Goal: Task Accomplishment & Management: Use online tool/utility

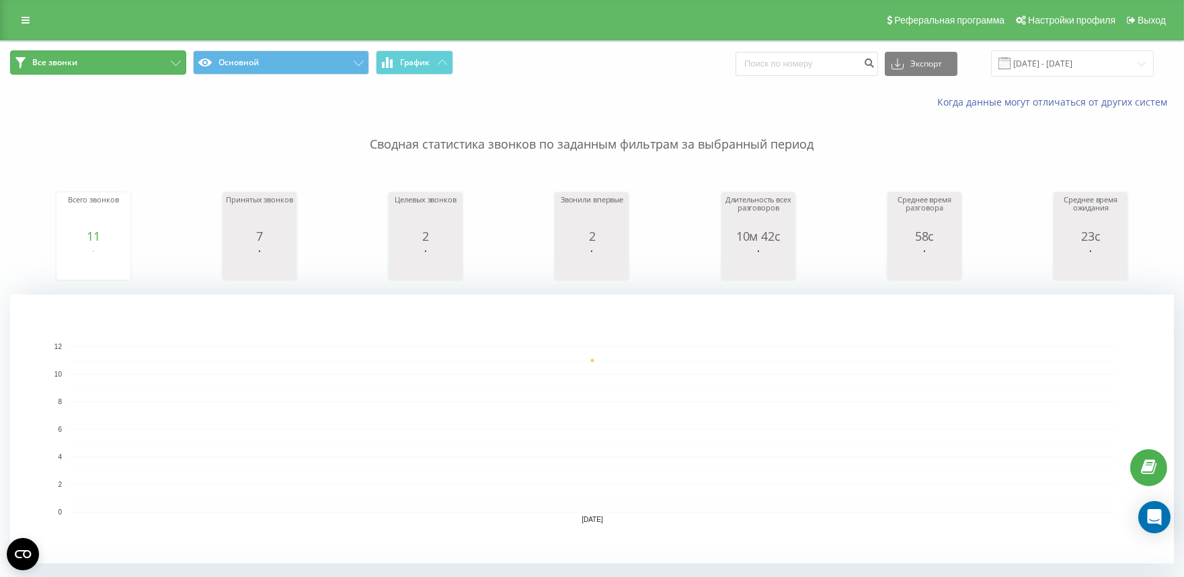
click at [177, 58] on button "Все звонки" at bounding box center [98, 62] width 176 height 24
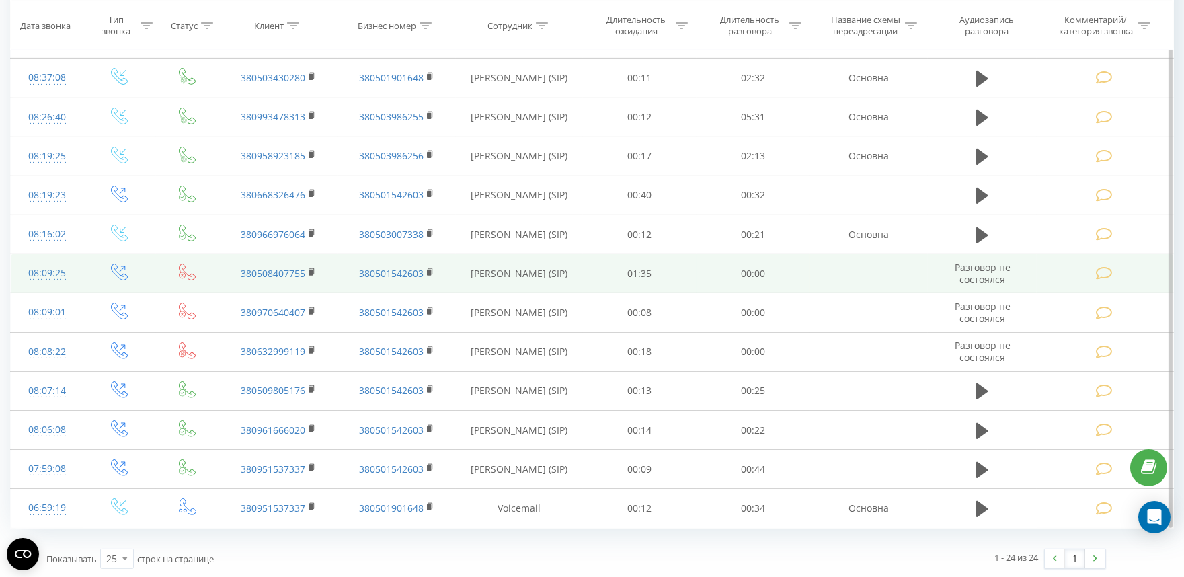
scroll to position [1071, 0]
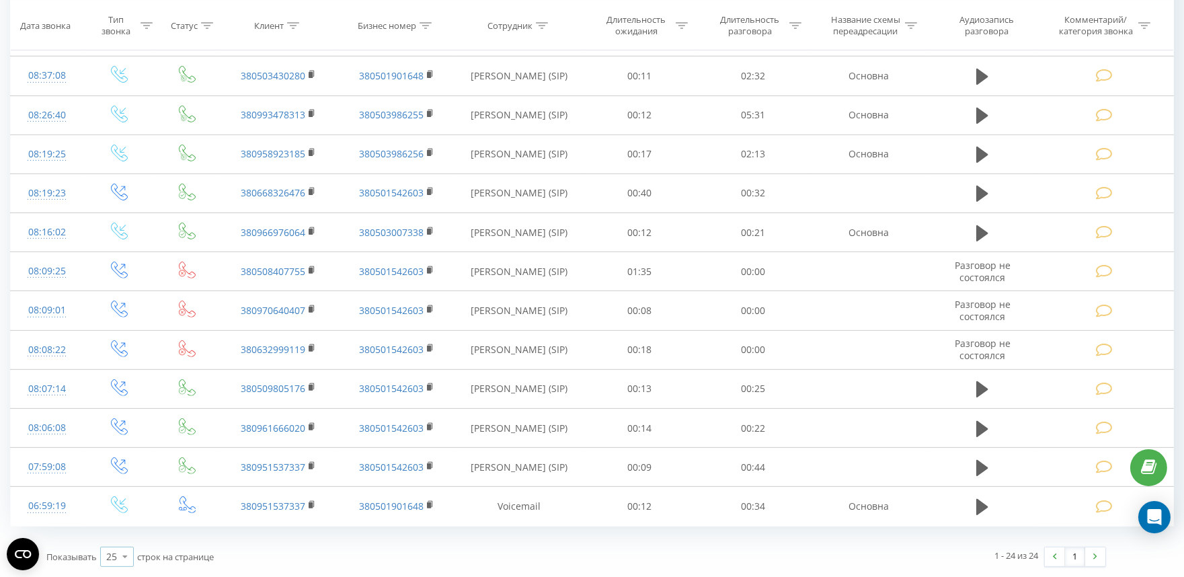
click at [113, 553] on div "25" at bounding box center [111, 556] width 11 height 13
click at [118, 536] on span "100" at bounding box center [114, 537] width 16 height 13
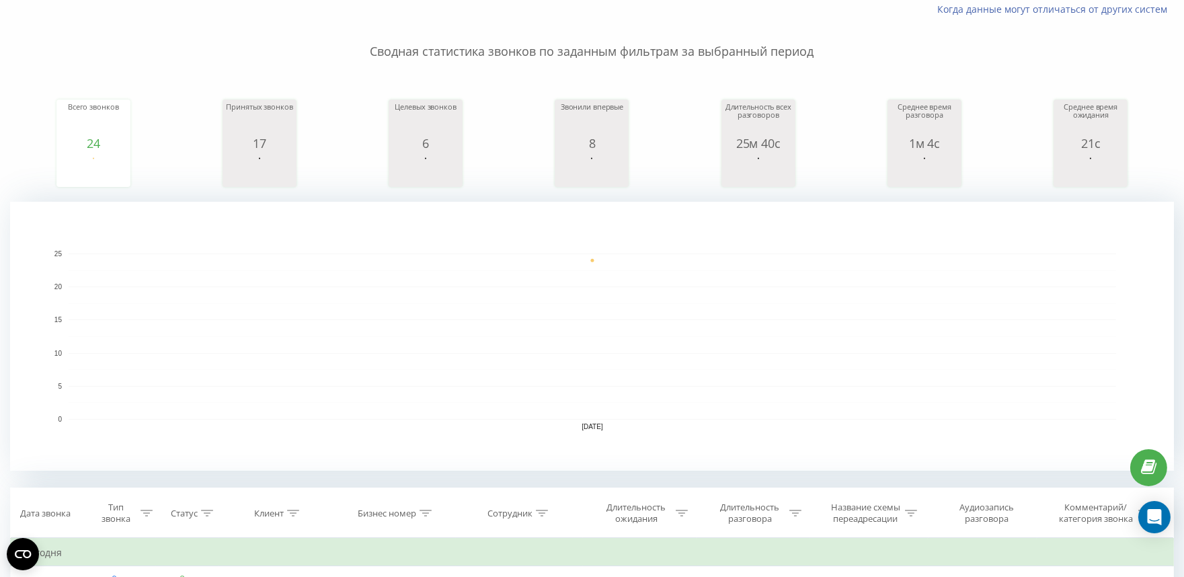
scroll to position [26, 0]
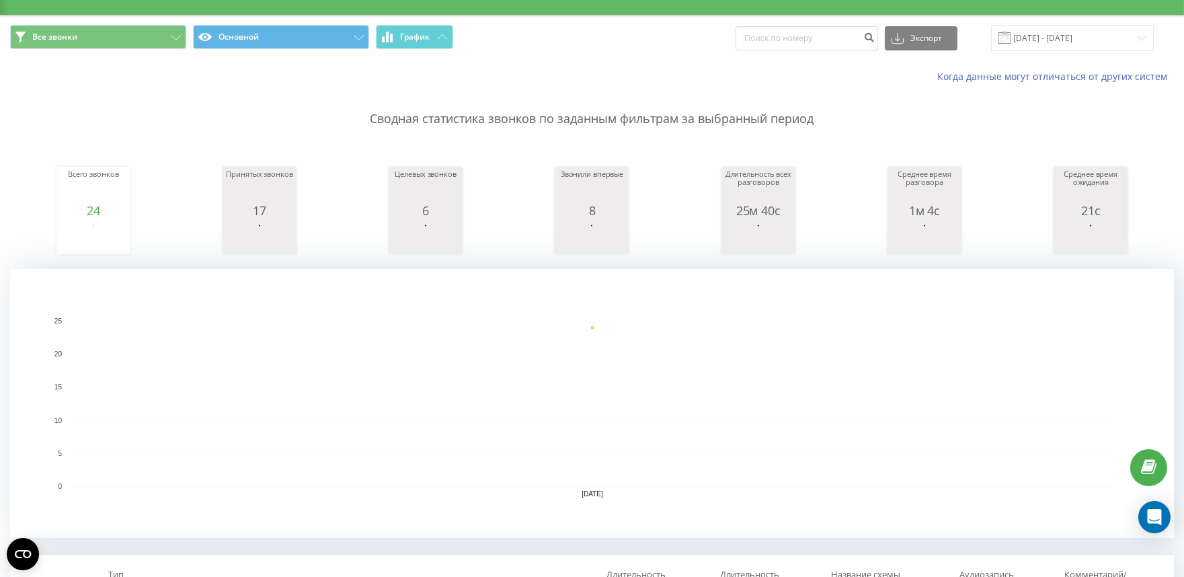
click at [18, 108] on p "Сводная статистика звонков по заданным фильтрам за выбранный период" at bounding box center [592, 105] width 1164 height 44
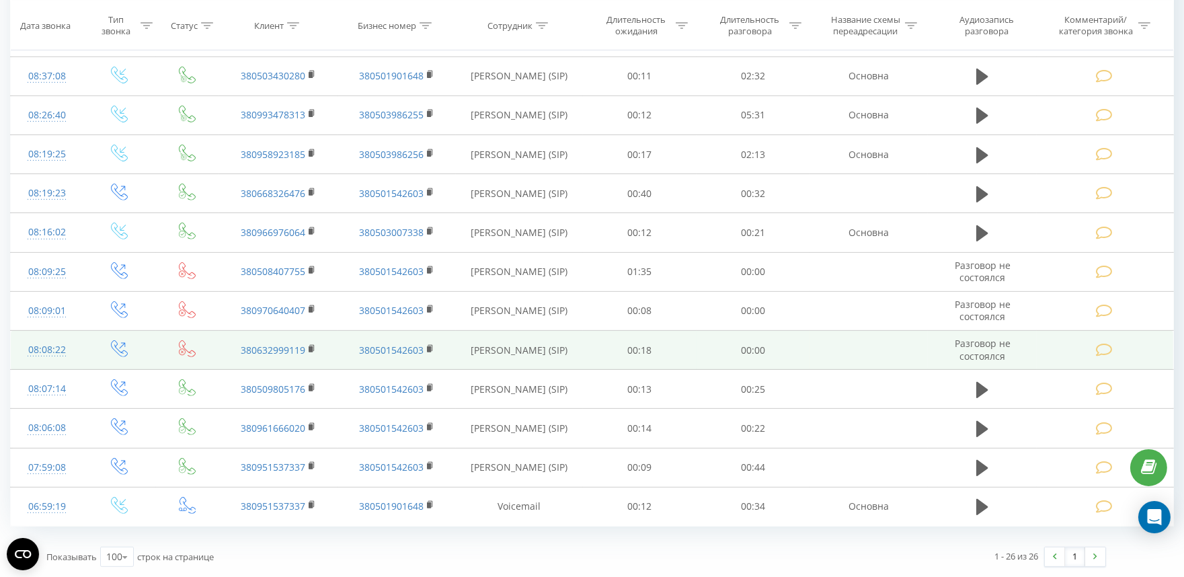
scroll to position [1000, 0]
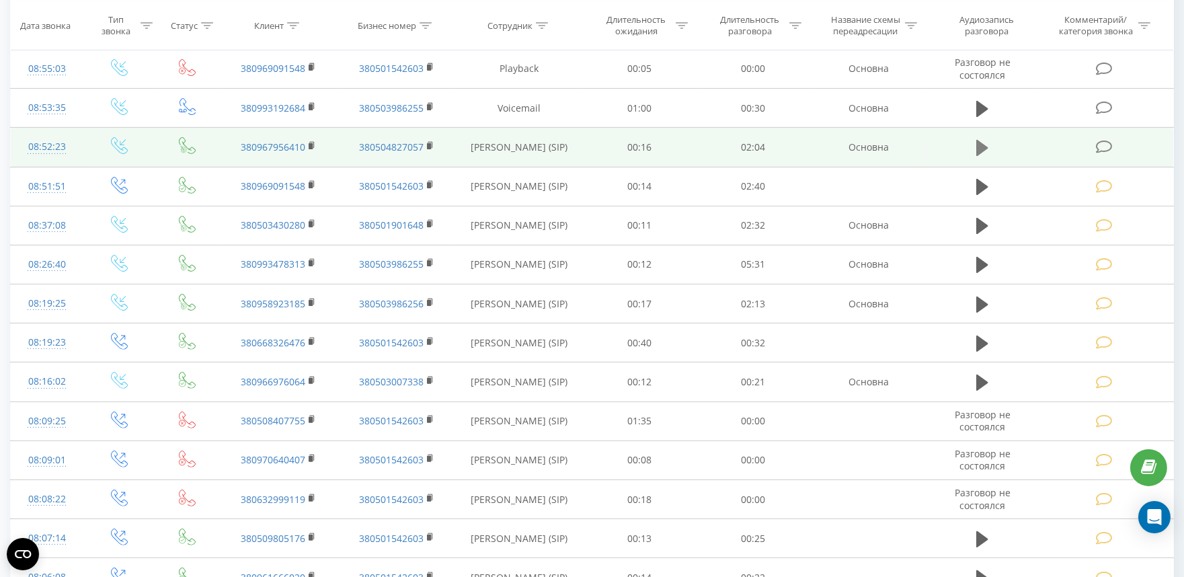
click at [979, 151] on icon at bounding box center [982, 148] width 12 height 16
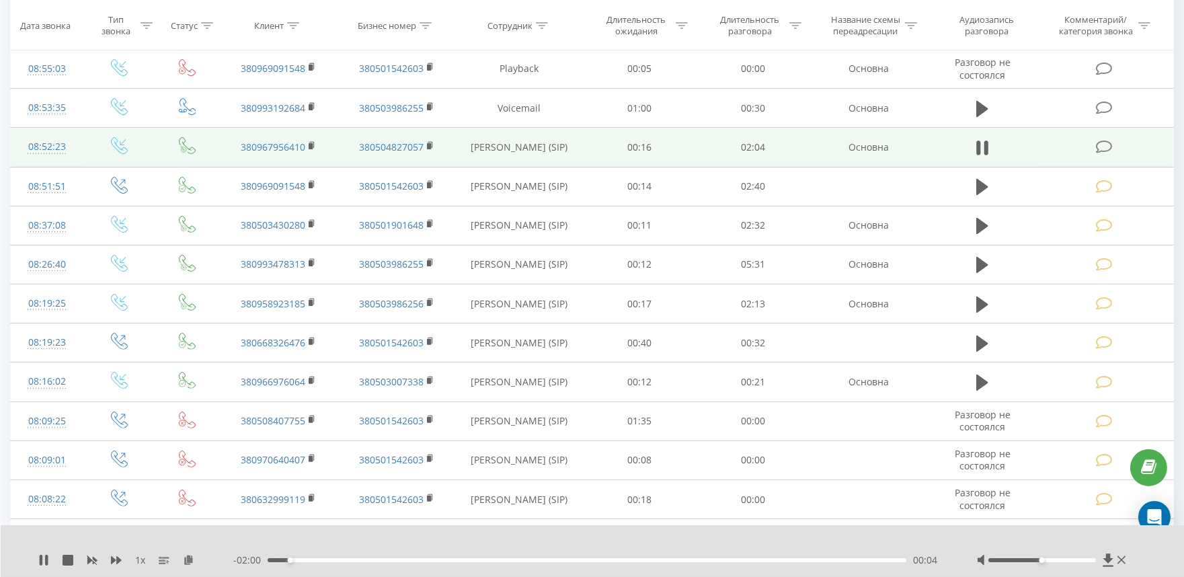
click at [362, 560] on div "00:04" at bounding box center [587, 560] width 639 height 4
click at [428, 560] on div "00:18" at bounding box center [587, 560] width 639 height 4
click at [1104, 141] on icon at bounding box center [1103, 147] width 17 height 14
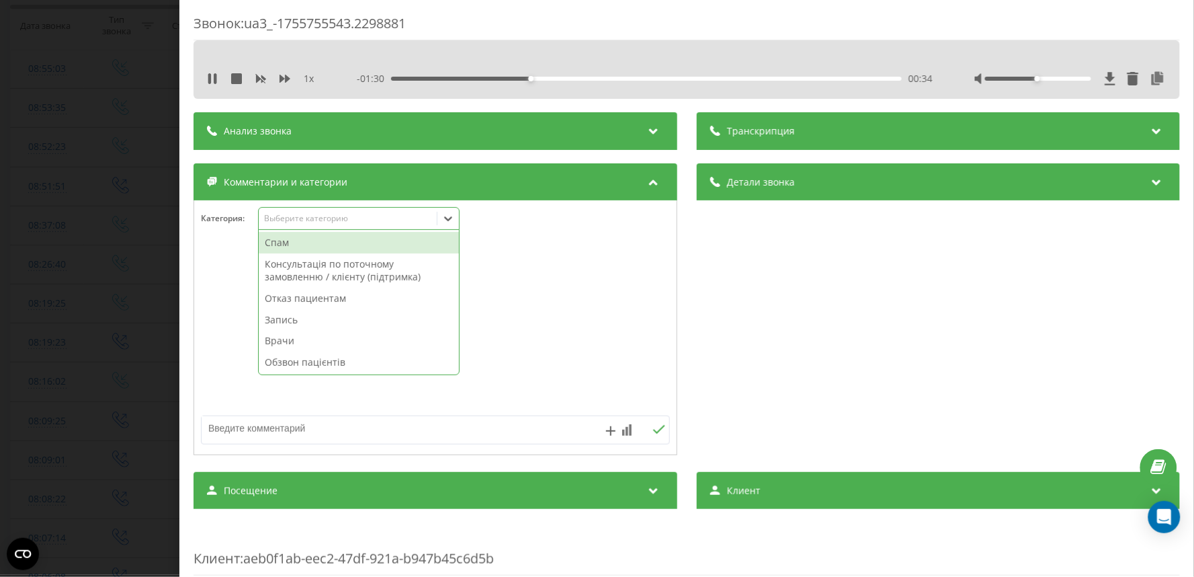
click at [287, 207] on div "Выберите категорию" at bounding box center [359, 218] width 202 height 23
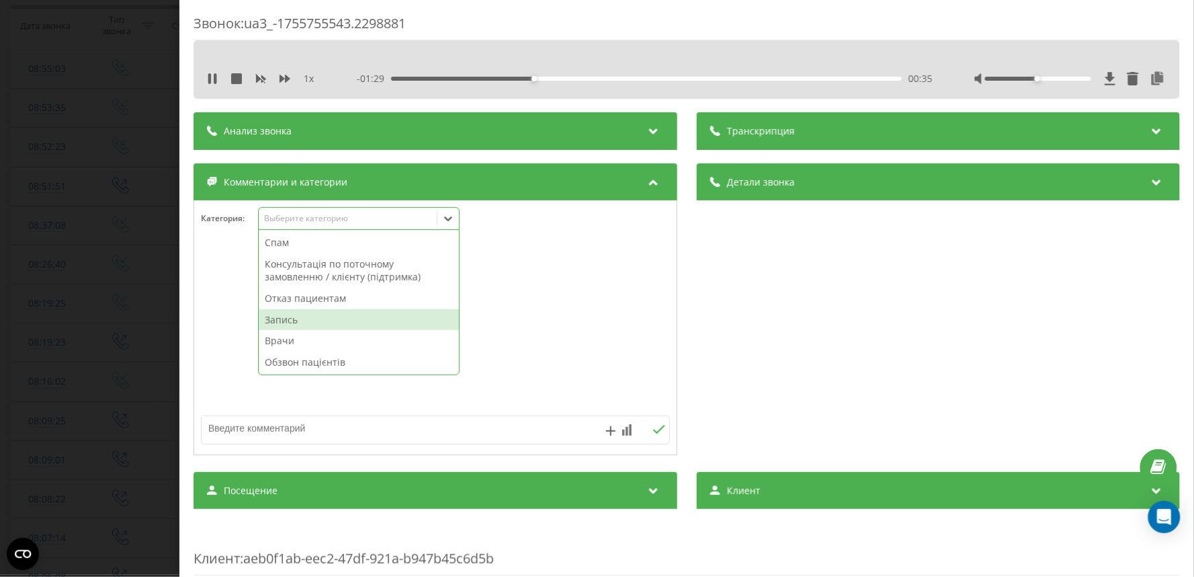
click at [299, 321] on div "Запись" at bounding box center [359, 320] width 200 height 22
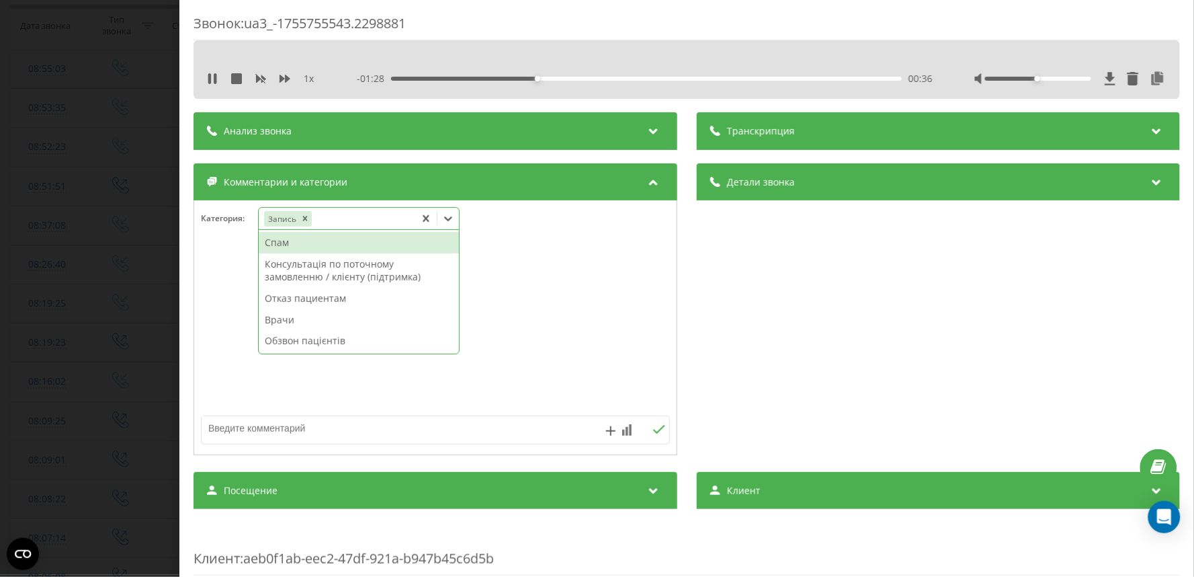
click at [124, 247] on div "Звонок : ua3_-1755755543.2298881 1 x - 01:28 00:36 00:36 Транскрипция Для анали…" at bounding box center [597, 288] width 1194 height 577
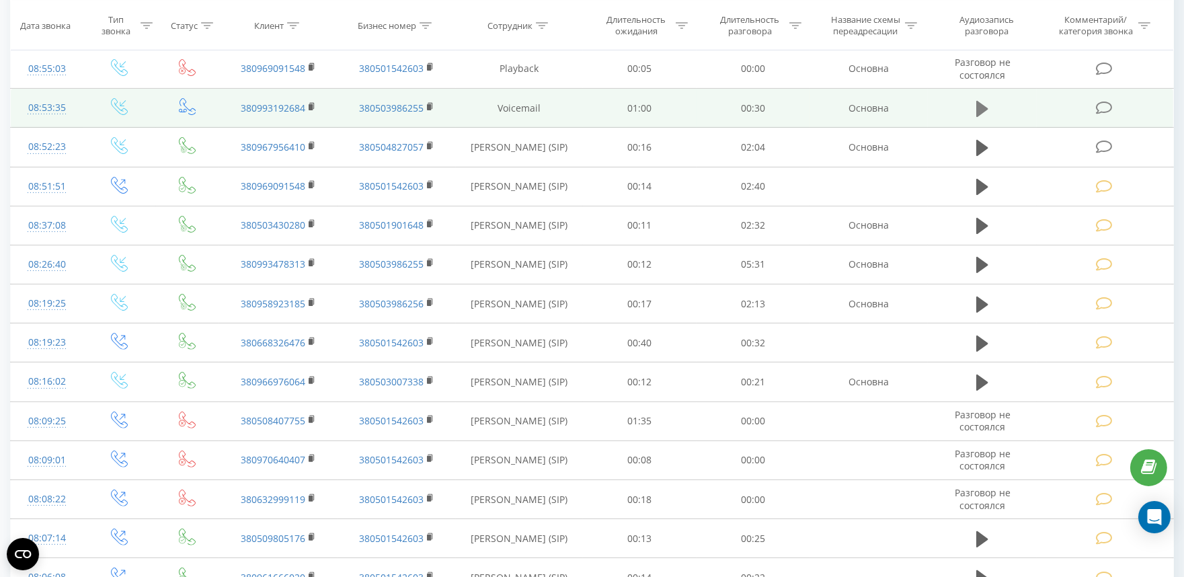
click at [976, 109] on icon at bounding box center [982, 108] width 12 height 19
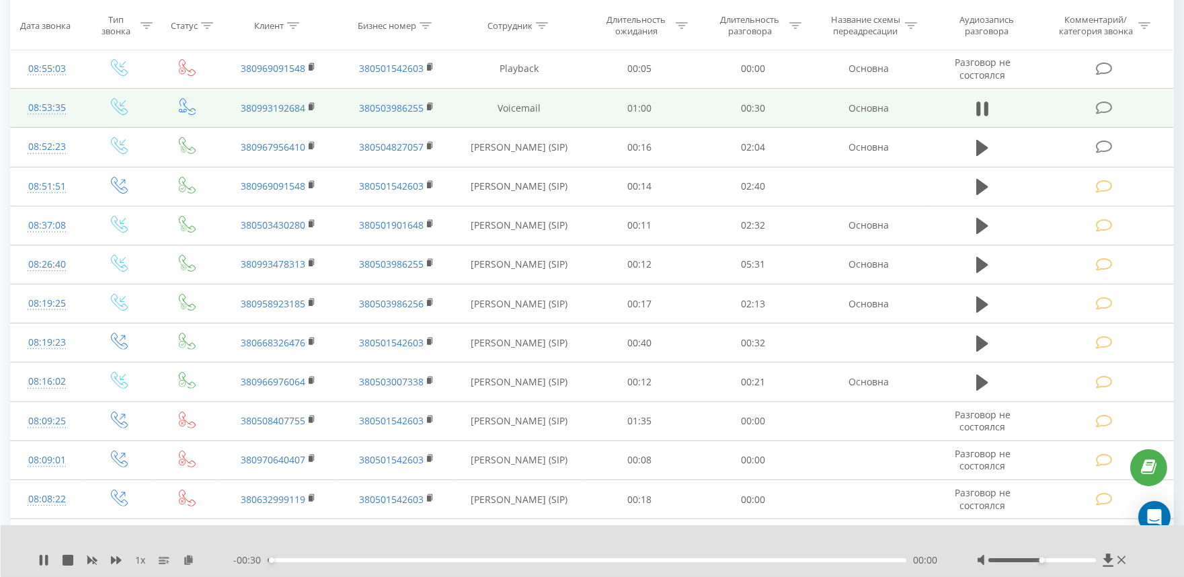
click at [331, 559] on div "00:00" at bounding box center [587, 560] width 639 height 4
click at [436, 558] on div "00:04" at bounding box center [587, 560] width 639 height 4
click at [514, 560] on div "00:12" at bounding box center [587, 560] width 639 height 4
click at [580, 560] on div "00:12" at bounding box center [587, 560] width 639 height 4
click at [630, 561] on div "00:15" at bounding box center [587, 560] width 639 height 4
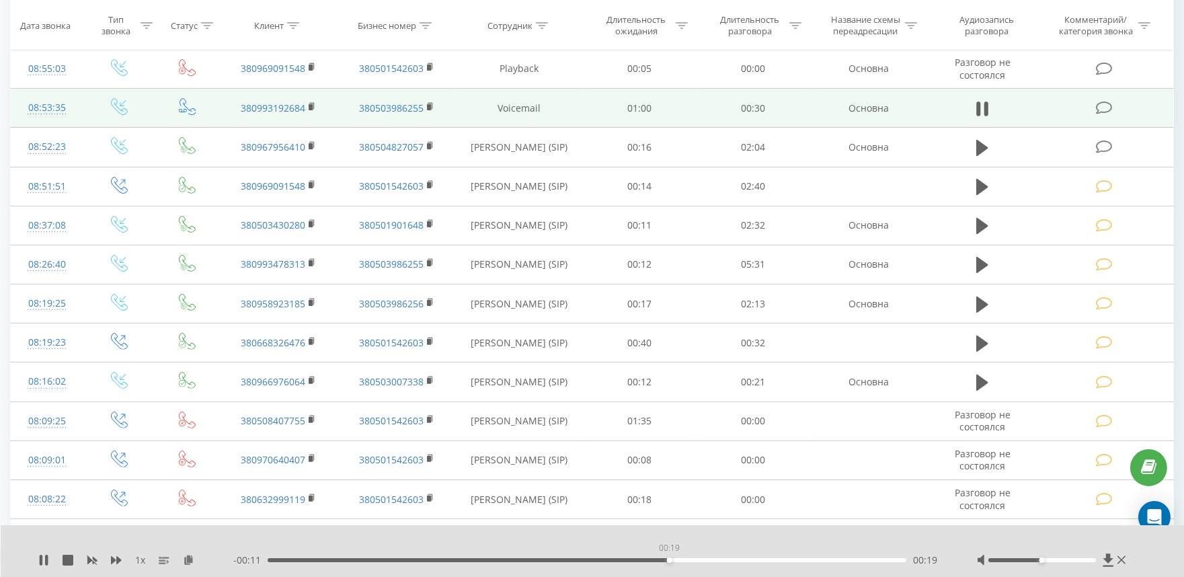
drag, startPoint x: 669, startPoint y: 561, endPoint x: 676, endPoint y: 561, distance: 7.4
click at [671, 561] on div "00:19" at bounding box center [587, 560] width 639 height 4
drag, startPoint x: 728, startPoint y: 558, endPoint x: 760, endPoint y: 559, distance: 32.3
click at [731, 558] on div "00:22" at bounding box center [587, 560] width 639 height 4
click at [781, 557] on div "- 00:08 00:22 00:22" at bounding box center [588, 559] width 710 height 13
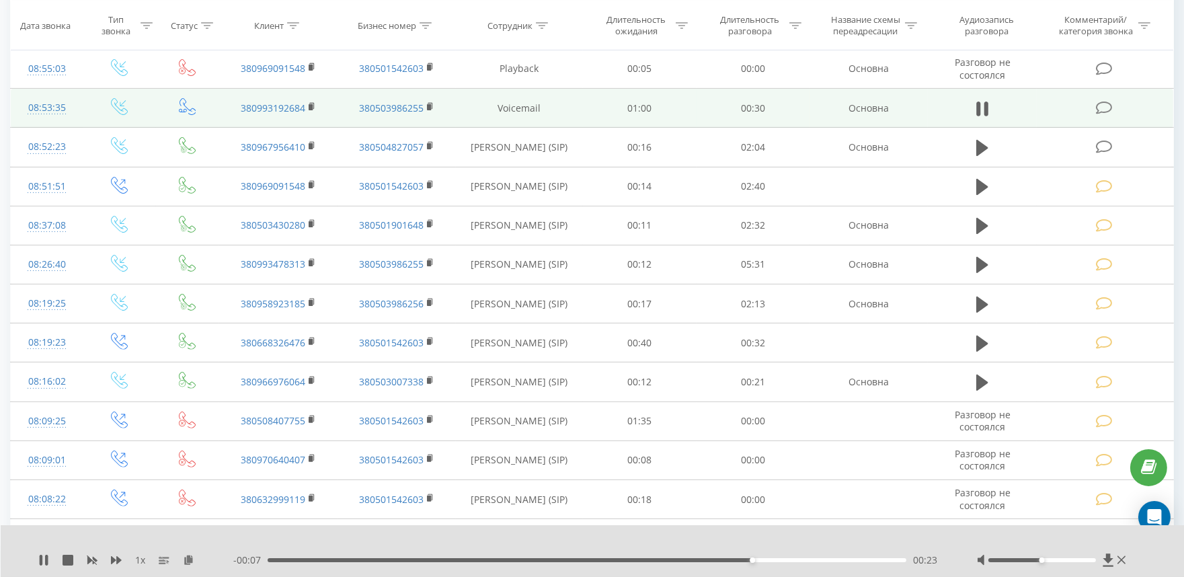
click at [831, 563] on div "- 00:07 00:23 00:23" at bounding box center [588, 559] width 710 height 13
click at [1110, 104] on icon at bounding box center [1103, 108] width 17 height 14
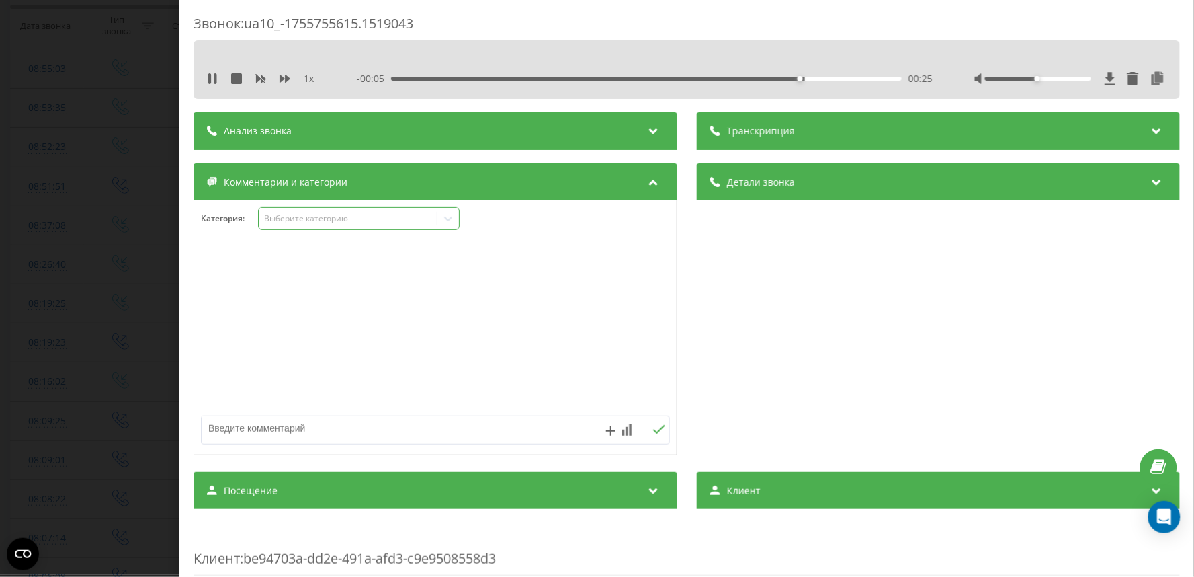
click at [332, 214] on div "Выберите категорию" at bounding box center [347, 218] width 168 height 11
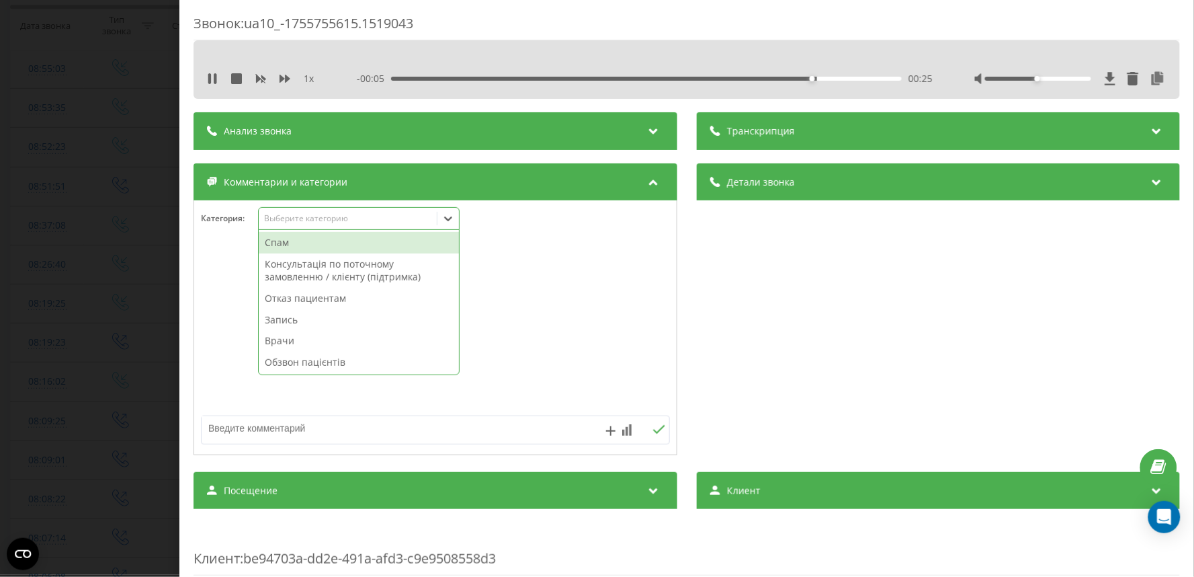
click at [326, 244] on div "Спам" at bounding box center [359, 243] width 200 height 22
click at [34, 227] on div "Звонок : ua10_-1755755615.1519043 1 x - 00:04 00:26 00:26 Транскрипция Для анал…" at bounding box center [597, 288] width 1194 height 577
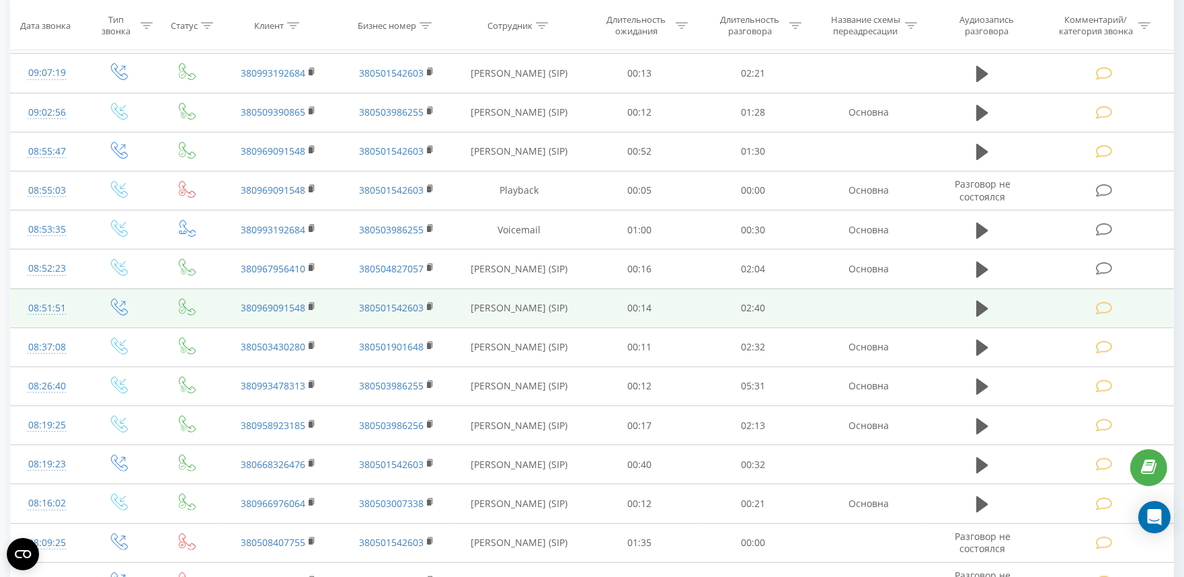
scroll to position [851, 0]
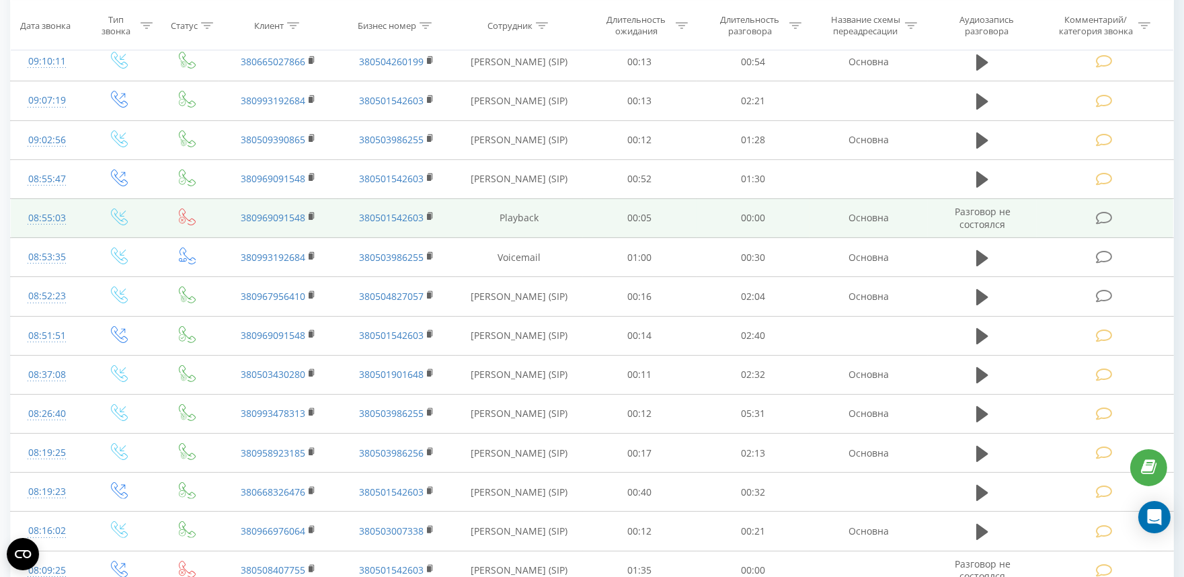
click at [1101, 220] on icon at bounding box center [1103, 218] width 17 height 14
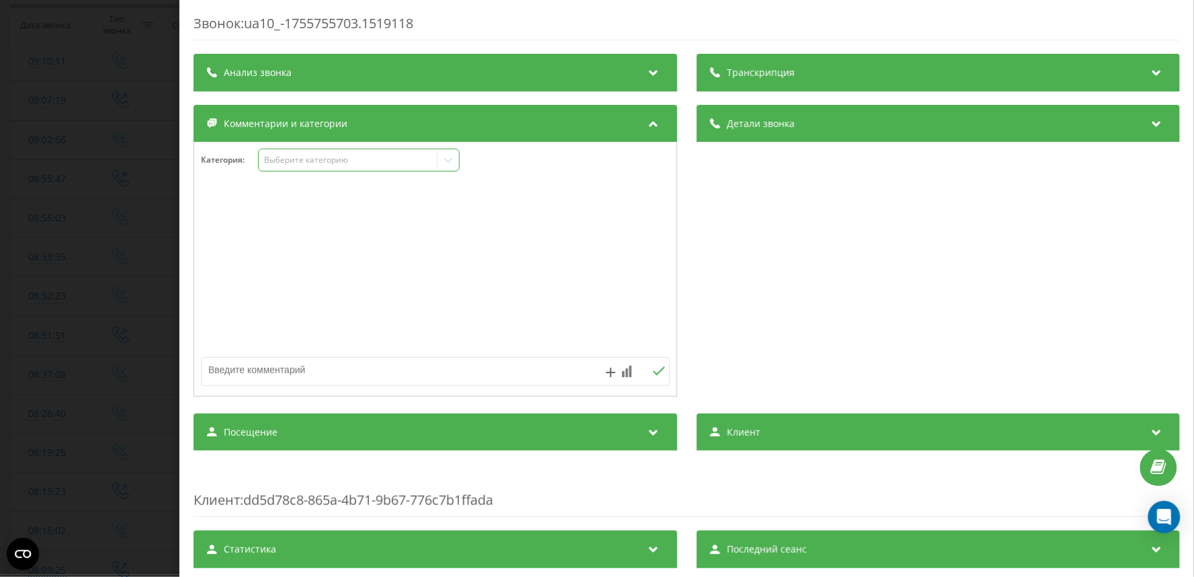
click at [303, 165] on div "Выберите категорию" at bounding box center [347, 160] width 168 height 11
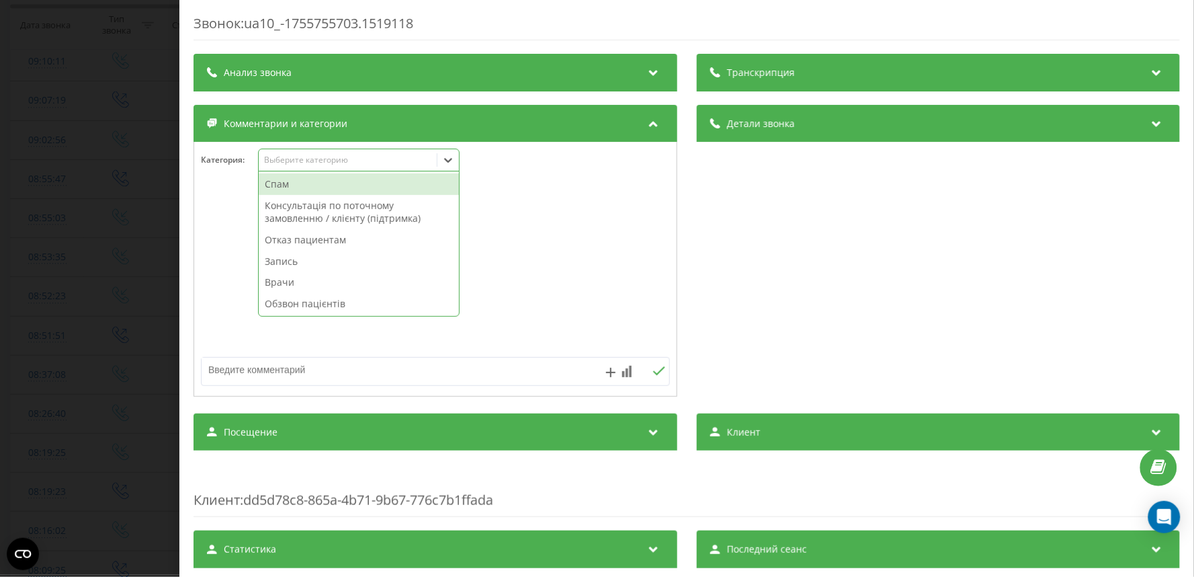
click at [287, 184] on div "Спам" at bounding box center [359, 184] width 200 height 22
click at [78, 179] on div "Звонок : ua10_-1755755703.1519118 Транскрипция Для анализа AI будущих звонков н…" at bounding box center [597, 288] width 1194 height 577
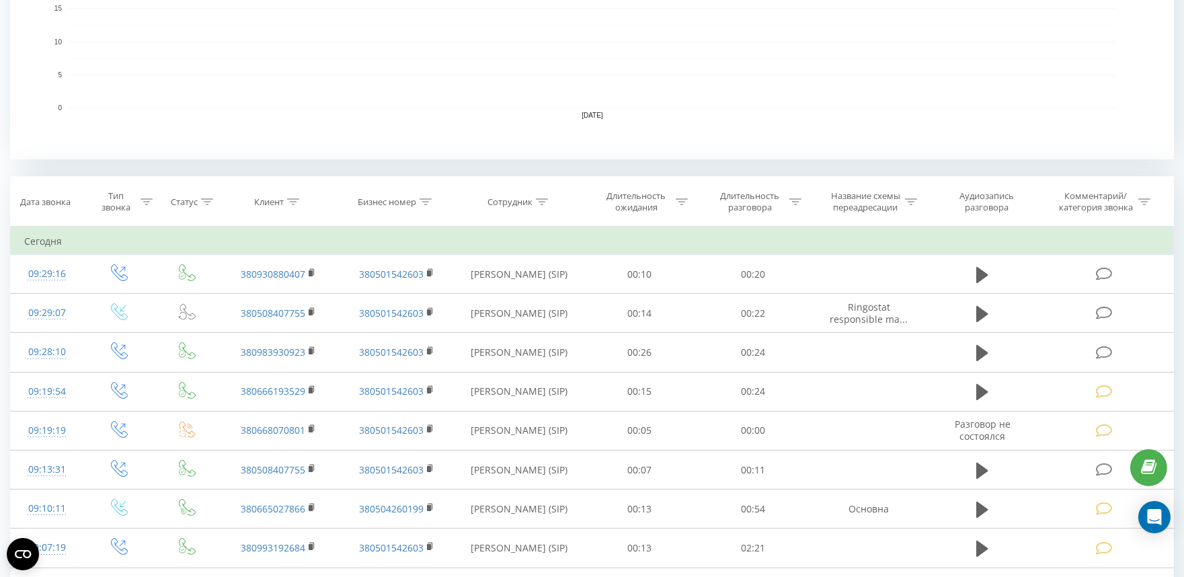
scroll to position [403, 0]
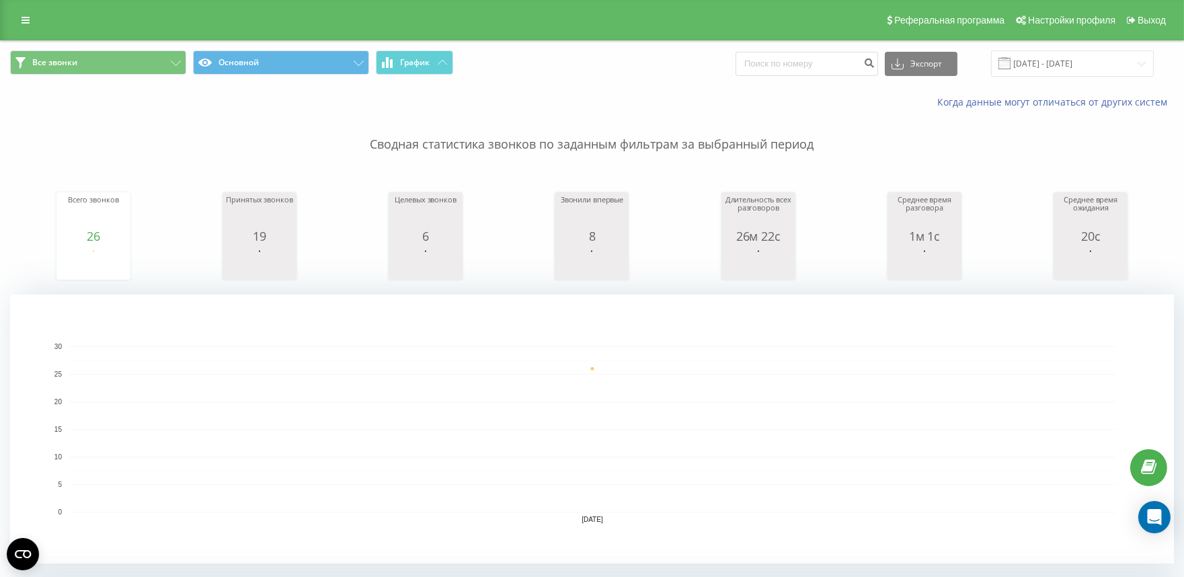
click at [20, 123] on p "Сводная статистика звонков по заданным фильтрам за выбранный период" at bounding box center [592, 131] width 1164 height 44
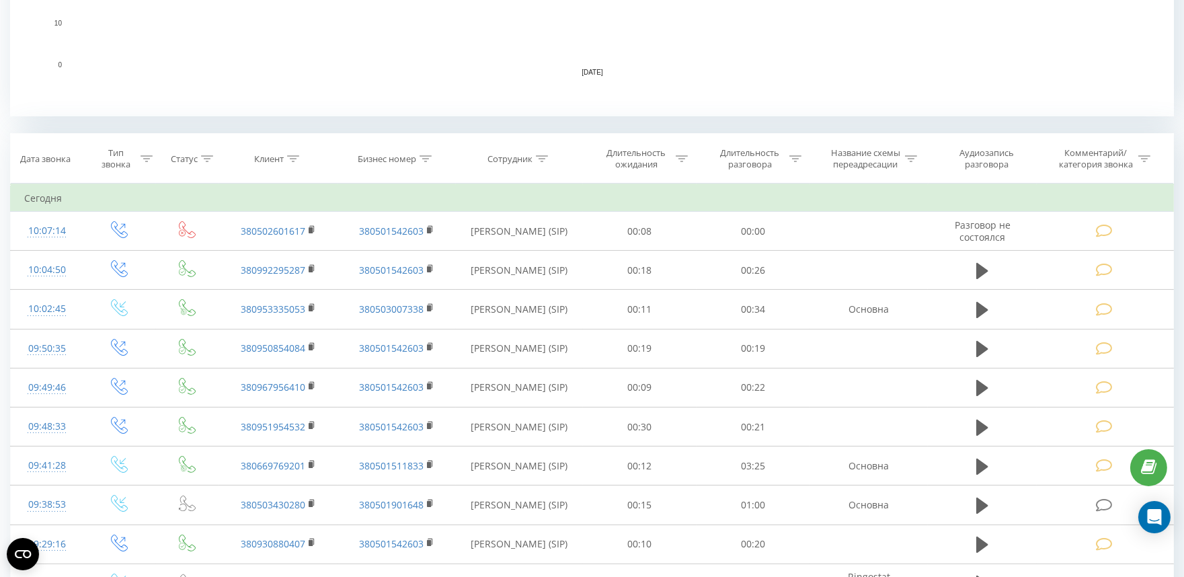
scroll to position [448, 0]
drag, startPoint x: 17, startPoint y: 113, endPoint x: 17, endPoint y: 132, distance: 18.8
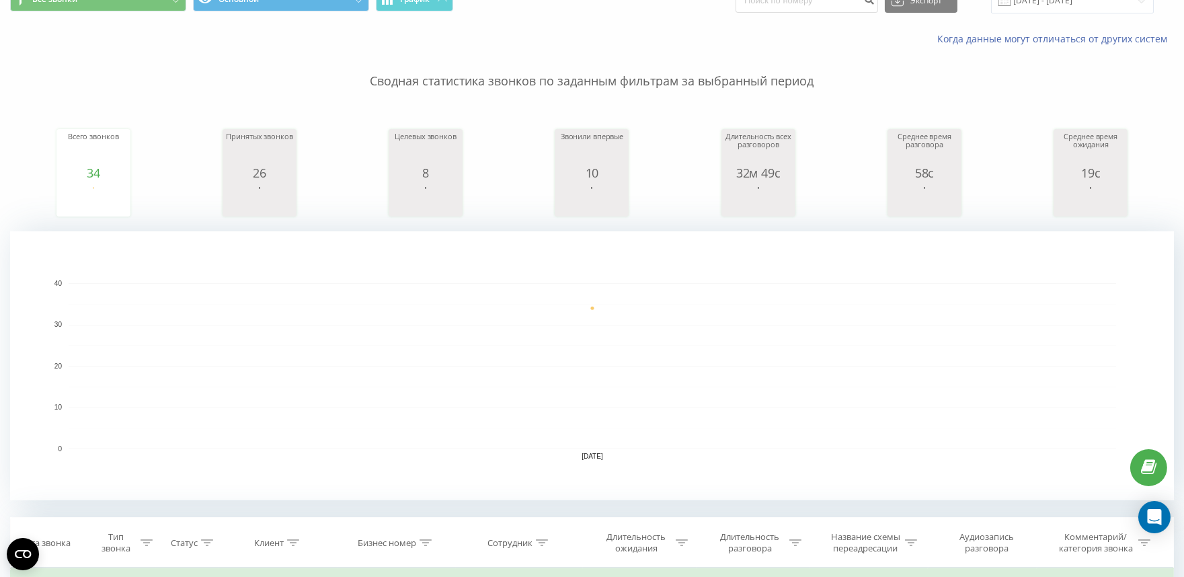
scroll to position [0, 0]
